Goal: Information Seeking & Learning: Learn about a topic

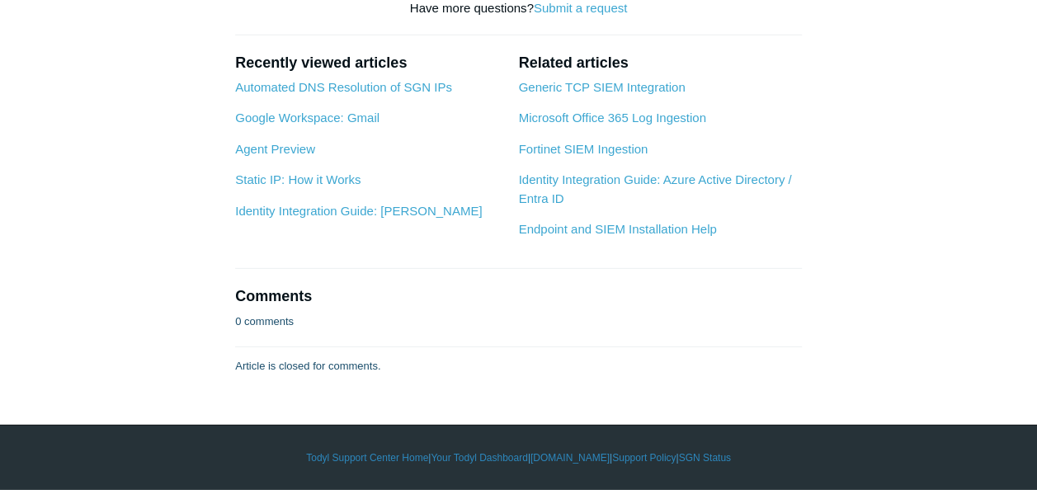
scroll to position [2528, 0]
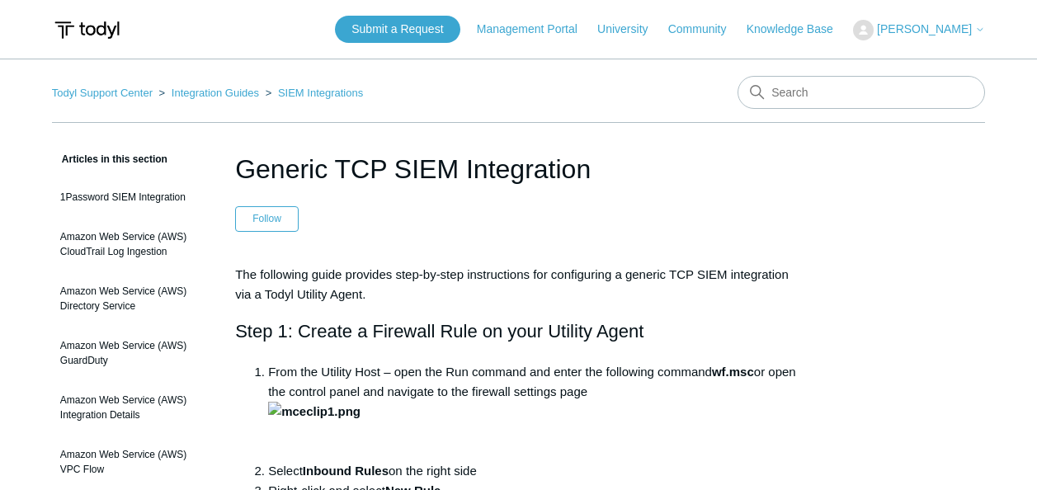
scroll to position [83, 0]
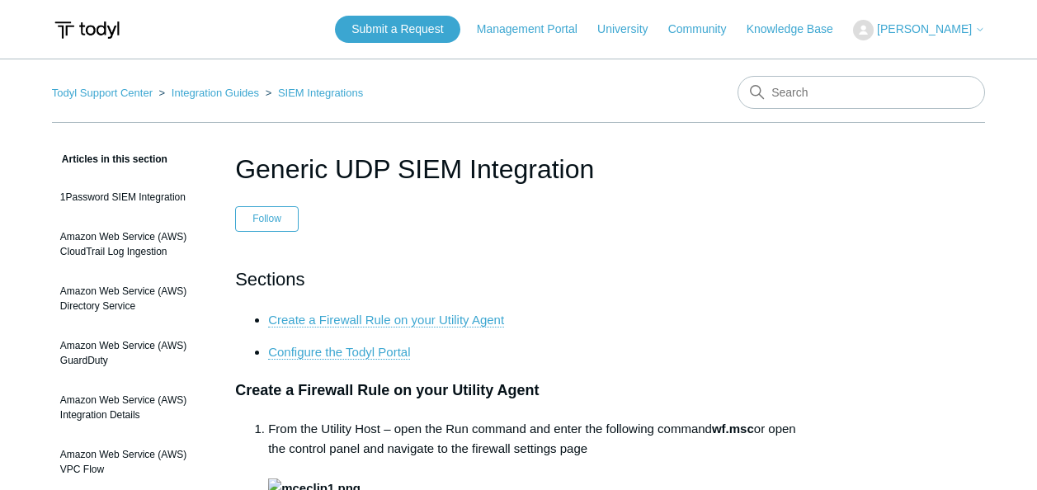
scroll to position [2528, 0]
